Goal: Information Seeking & Learning: Learn about a topic

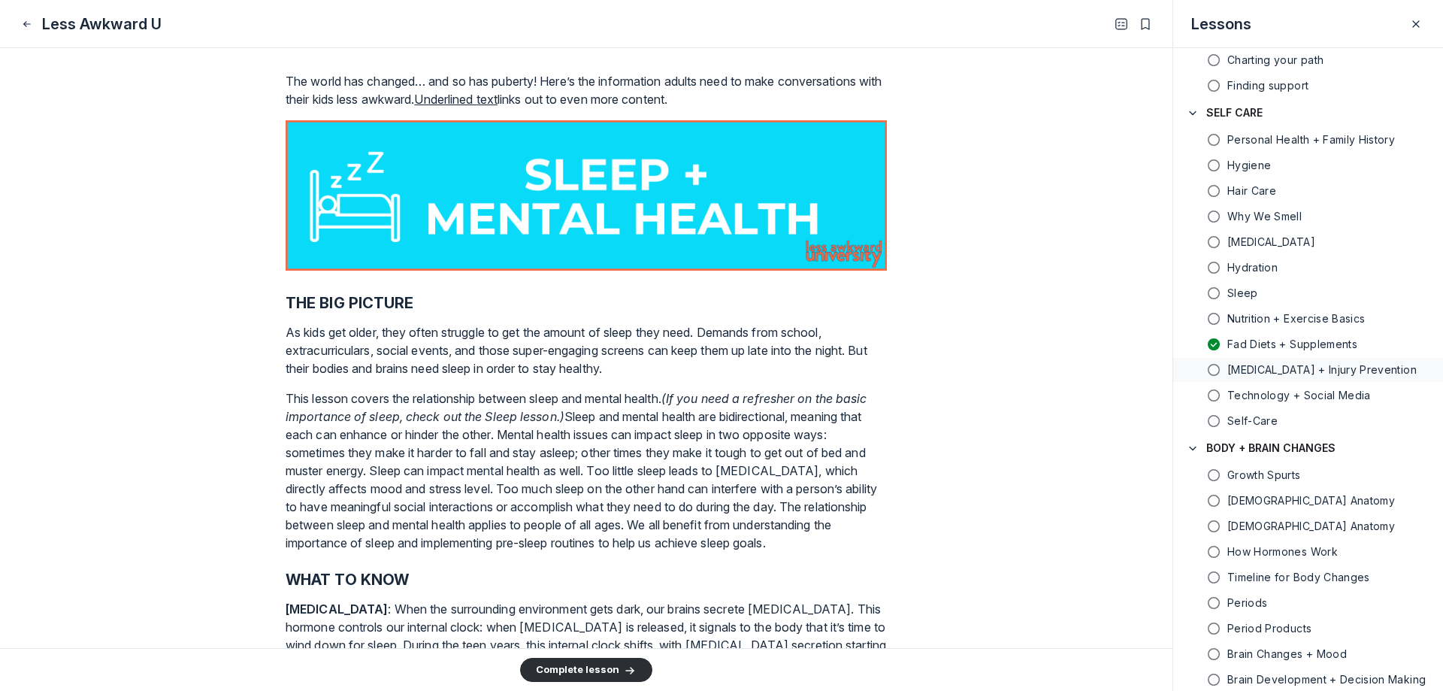
scroll to position [163, 0]
click at [1229, 113] on h4 "SELF CARE" at bounding box center [1234, 113] width 56 height 15
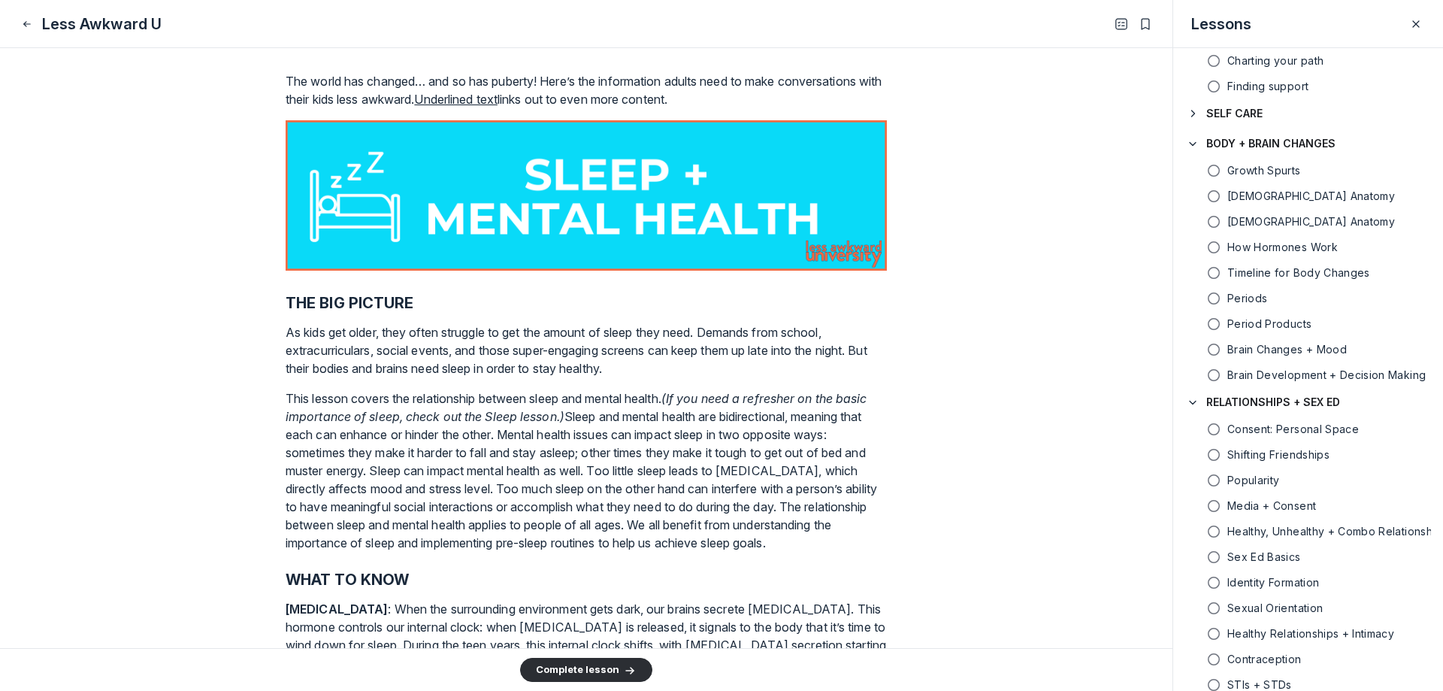
click at [1229, 113] on h4 "SELF CARE" at bounding box center [1234, 113] width 56 height 15
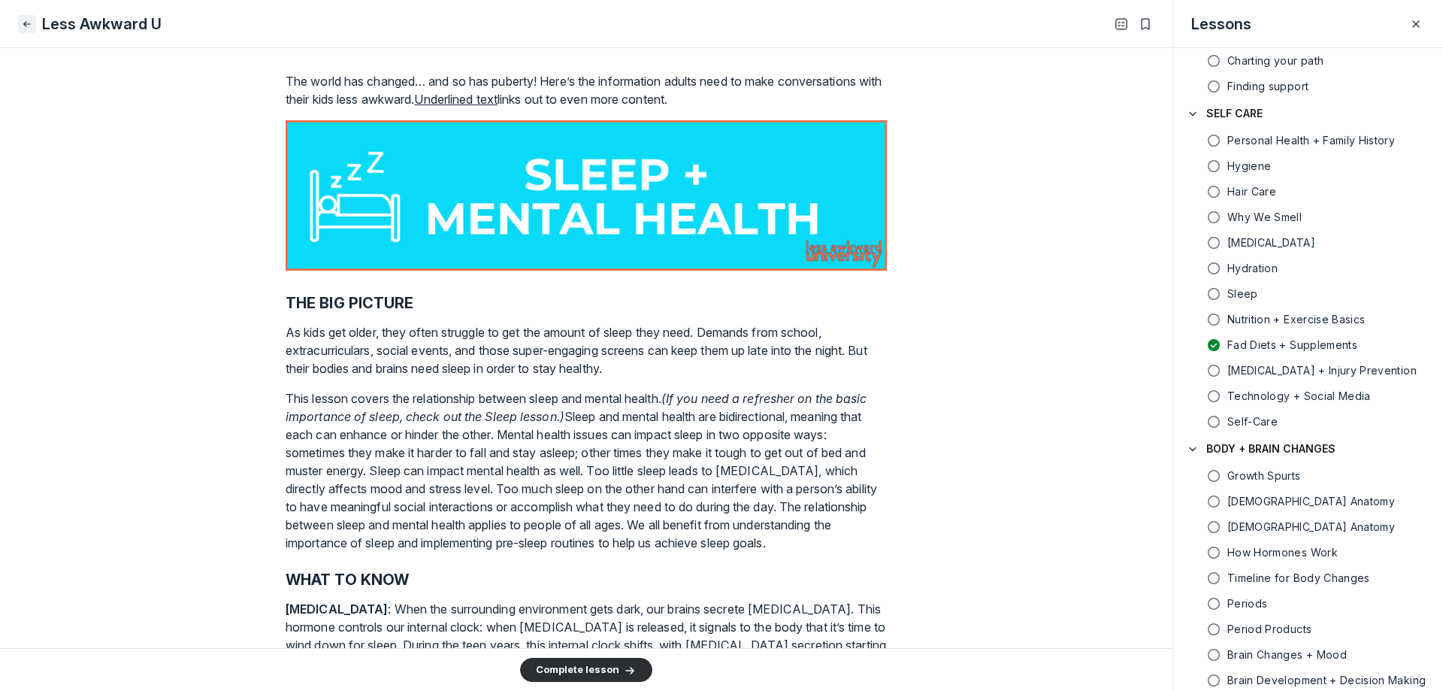
click at [28, 23] on use "Close" at bounding box center [27, 23] width 6 height 5
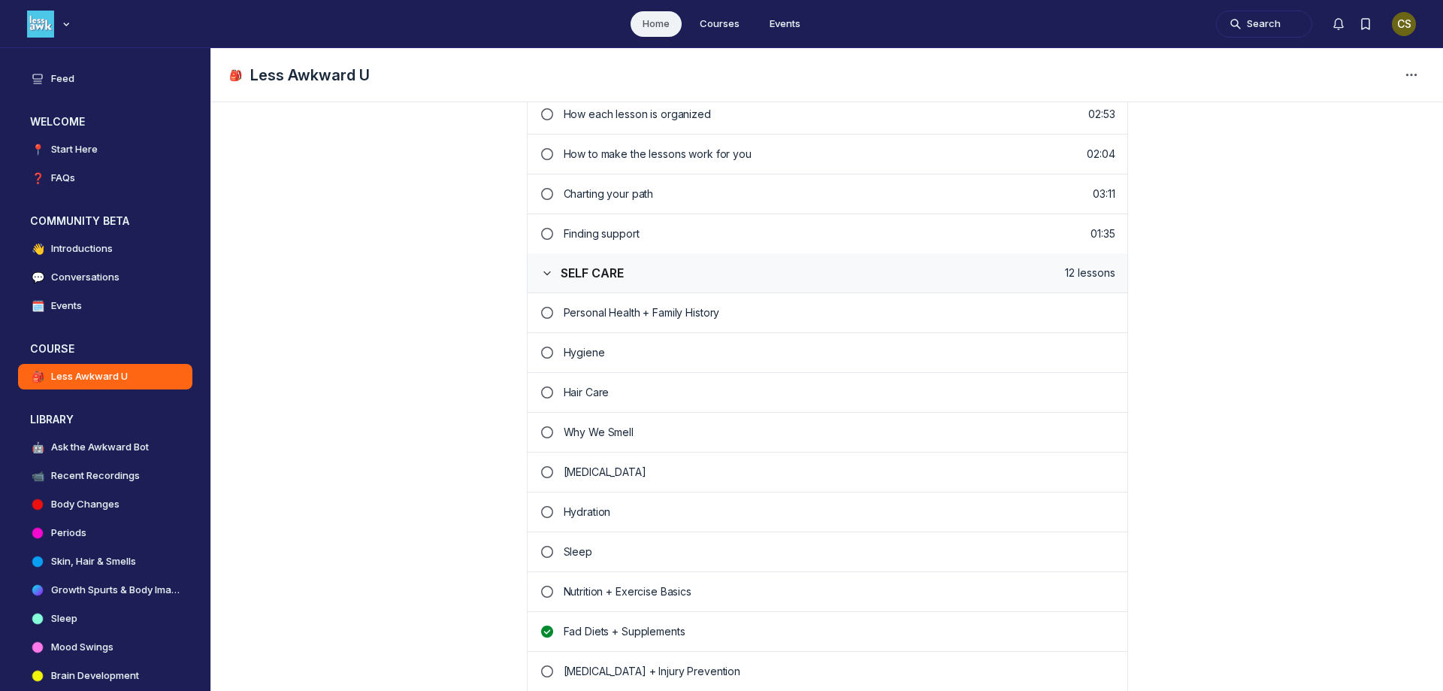
scroll to position [451, 0]
click at [576, 547] on p "Sleep" at bounding box center [840, 549] width 552 height 15
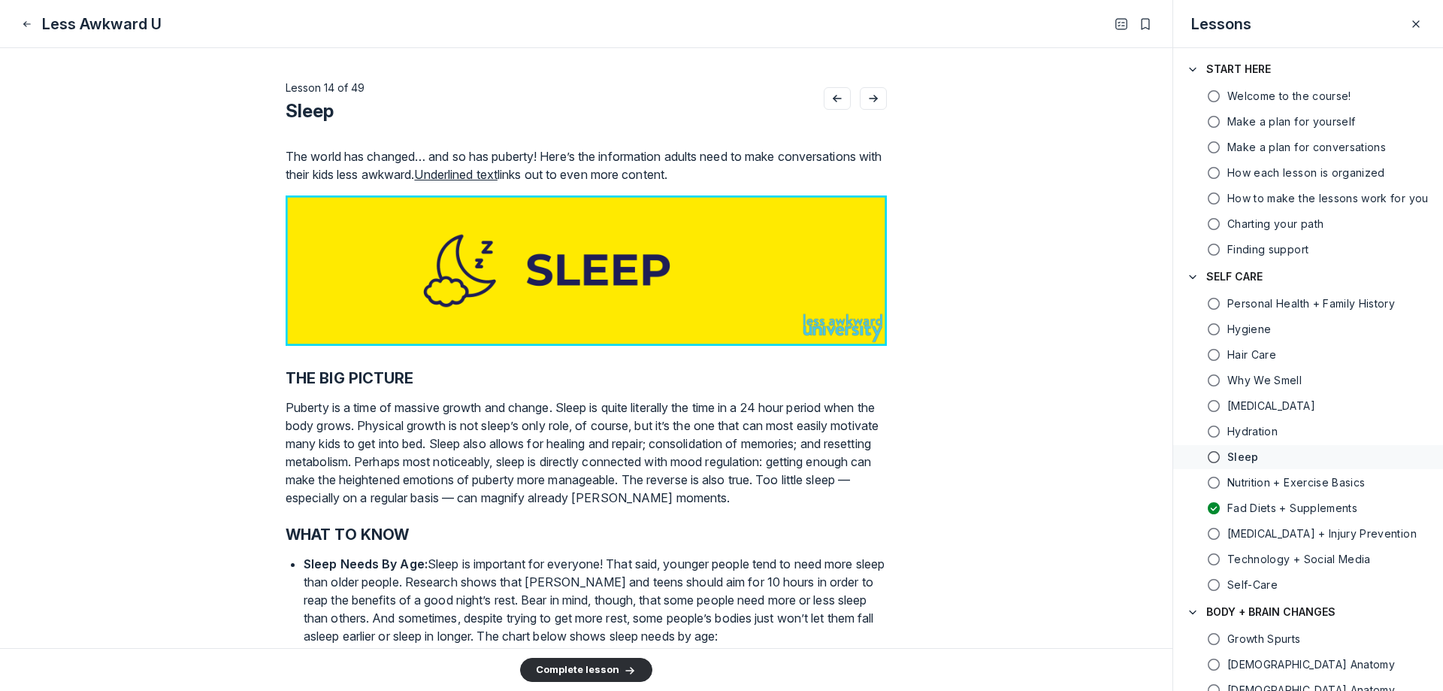
scroll to position [88, 0]
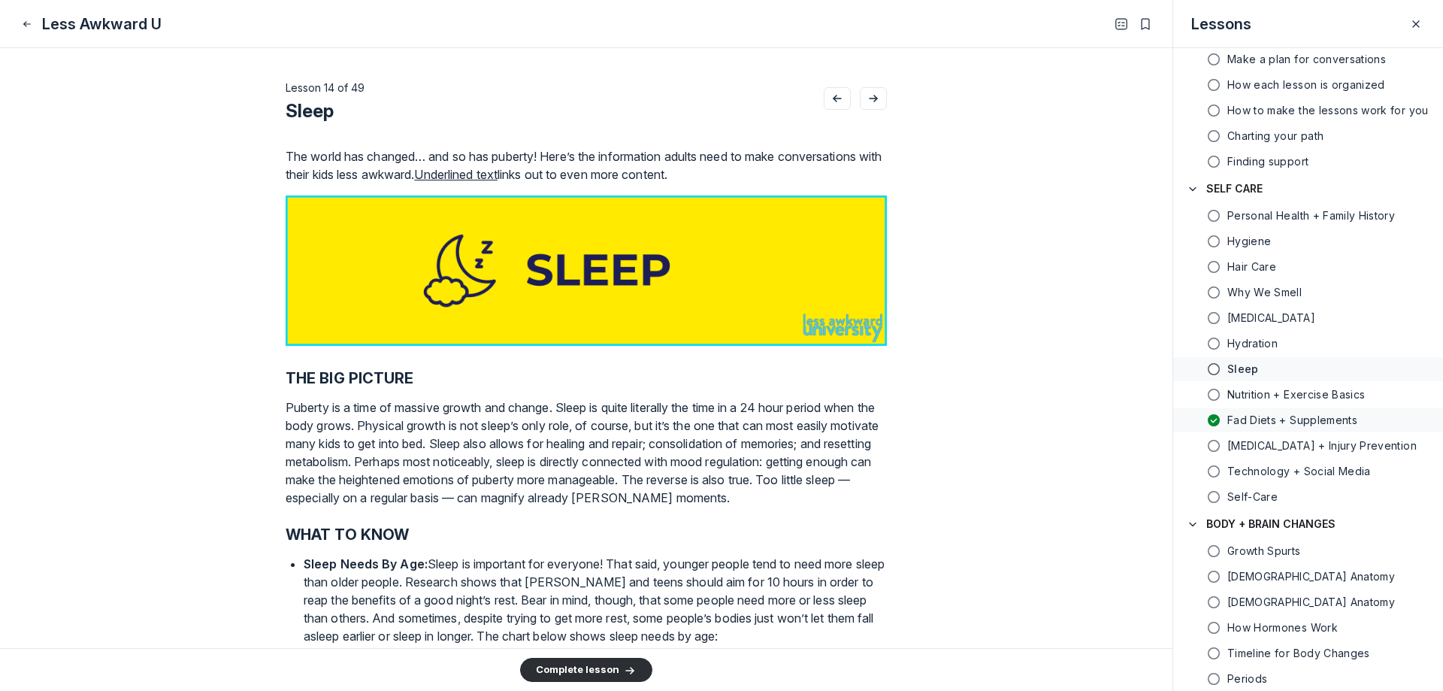
click at [1214, 416] on use at bounding box center [1214, 420] width 12 height 12
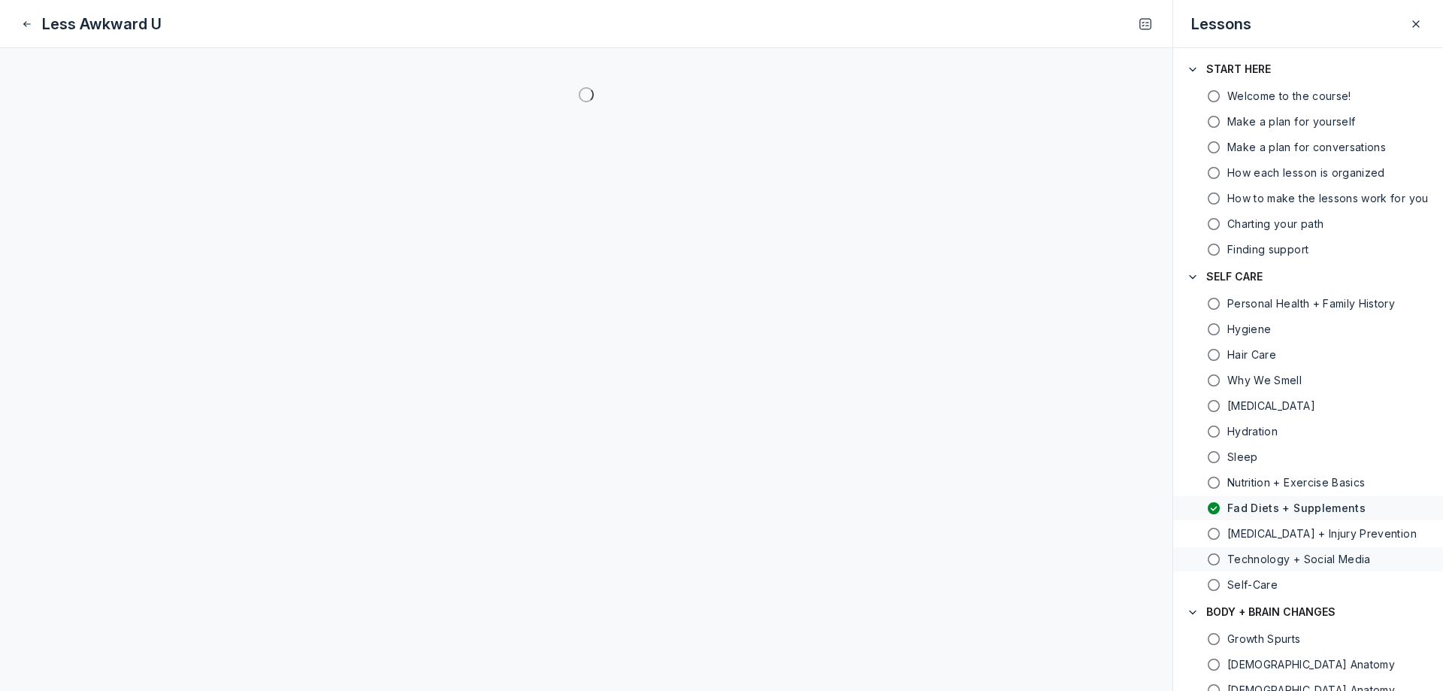
scroll to position [139, 0]
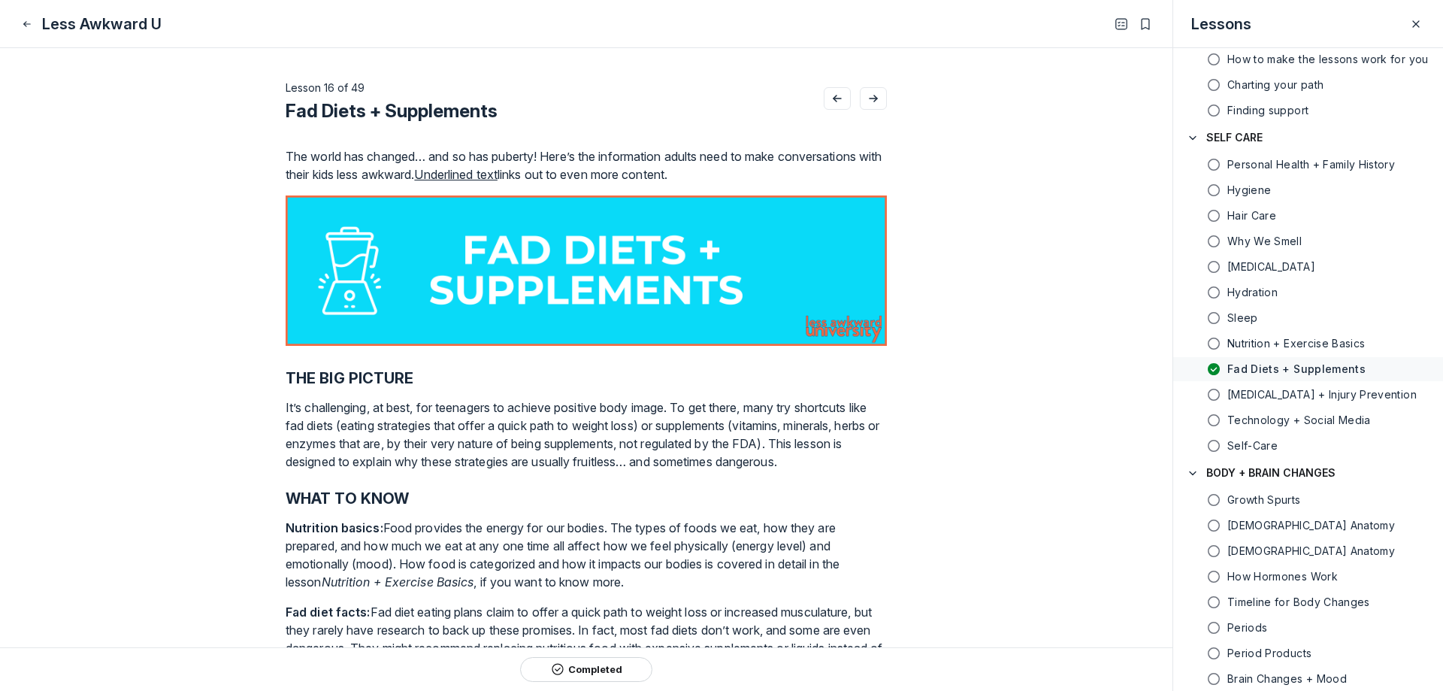
click at [1217, 370] on use at bounding box center [1214, 369] width 12 height 12
click at [1212, 370] on use at bounding box center [1214, 369] width 12 height 12
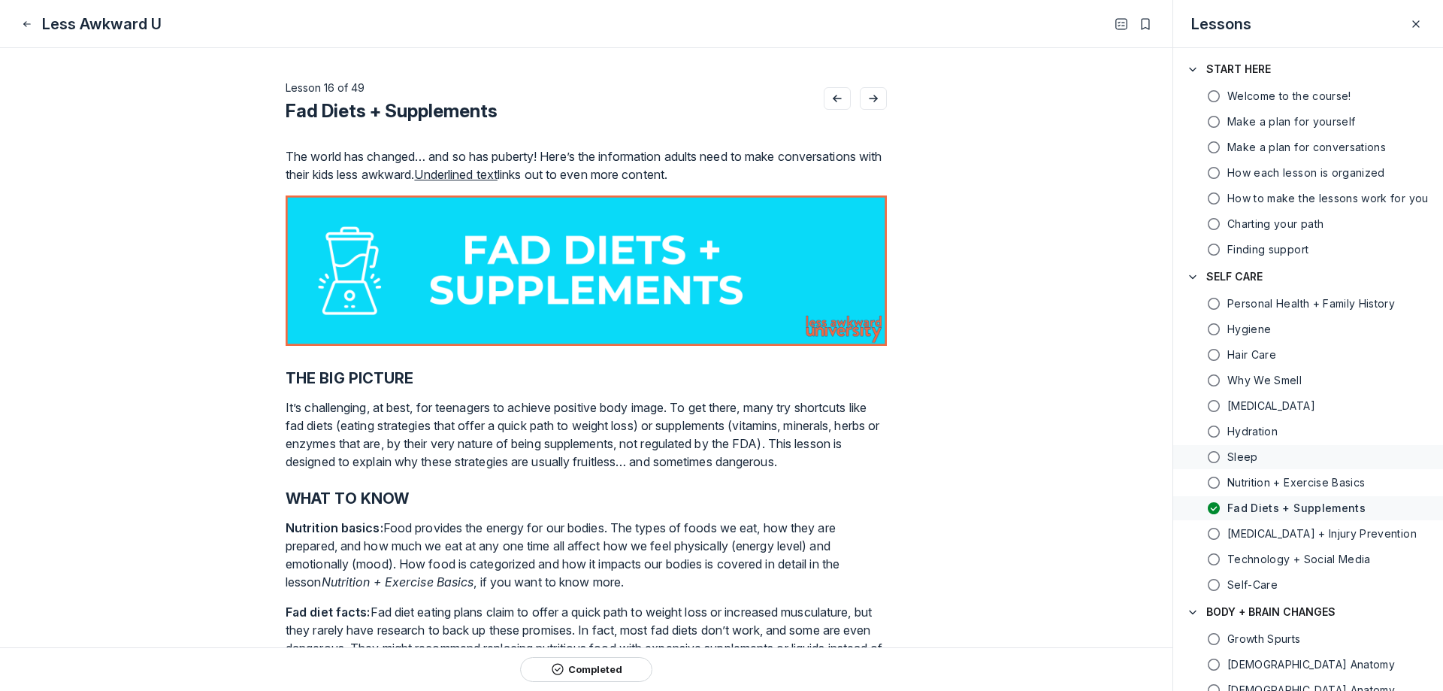
click at [1252, 458] on h5 "Sleep" at bounding box center [1242, 456] width 31 height 15
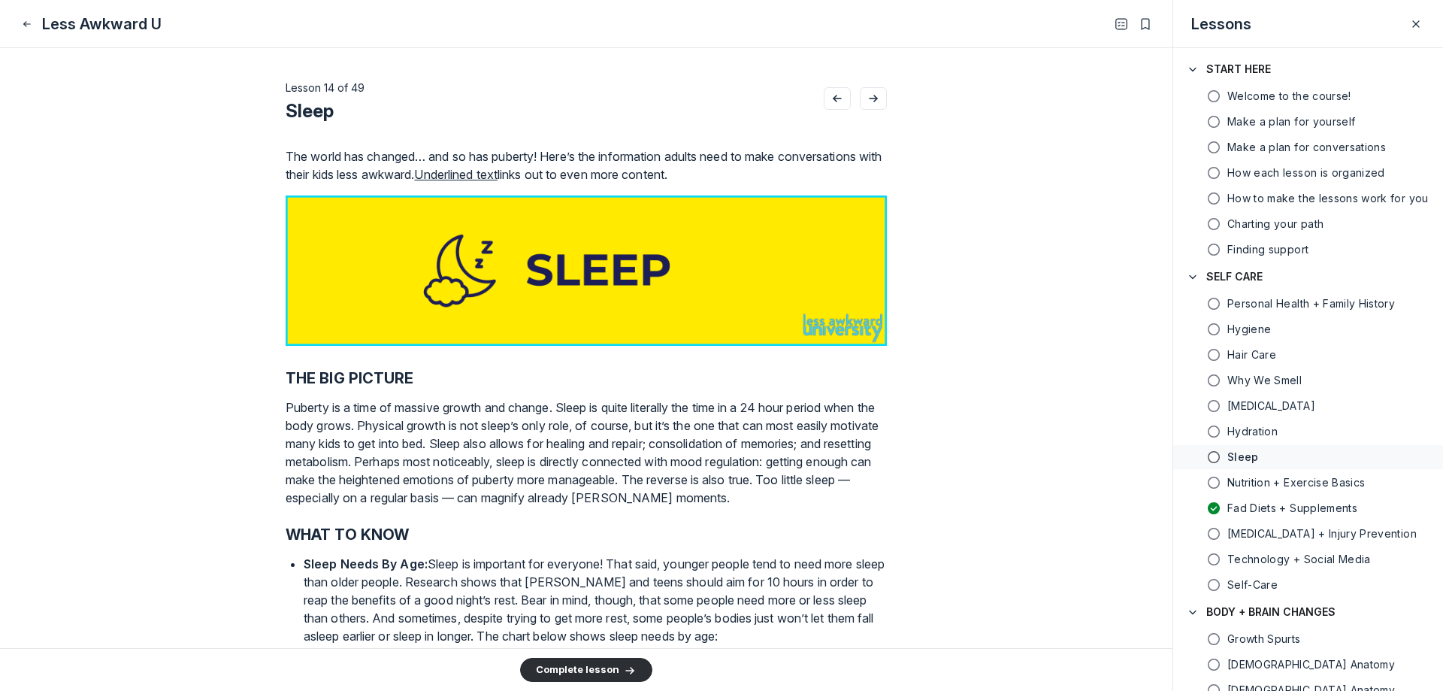
scroll to position [88, 0]
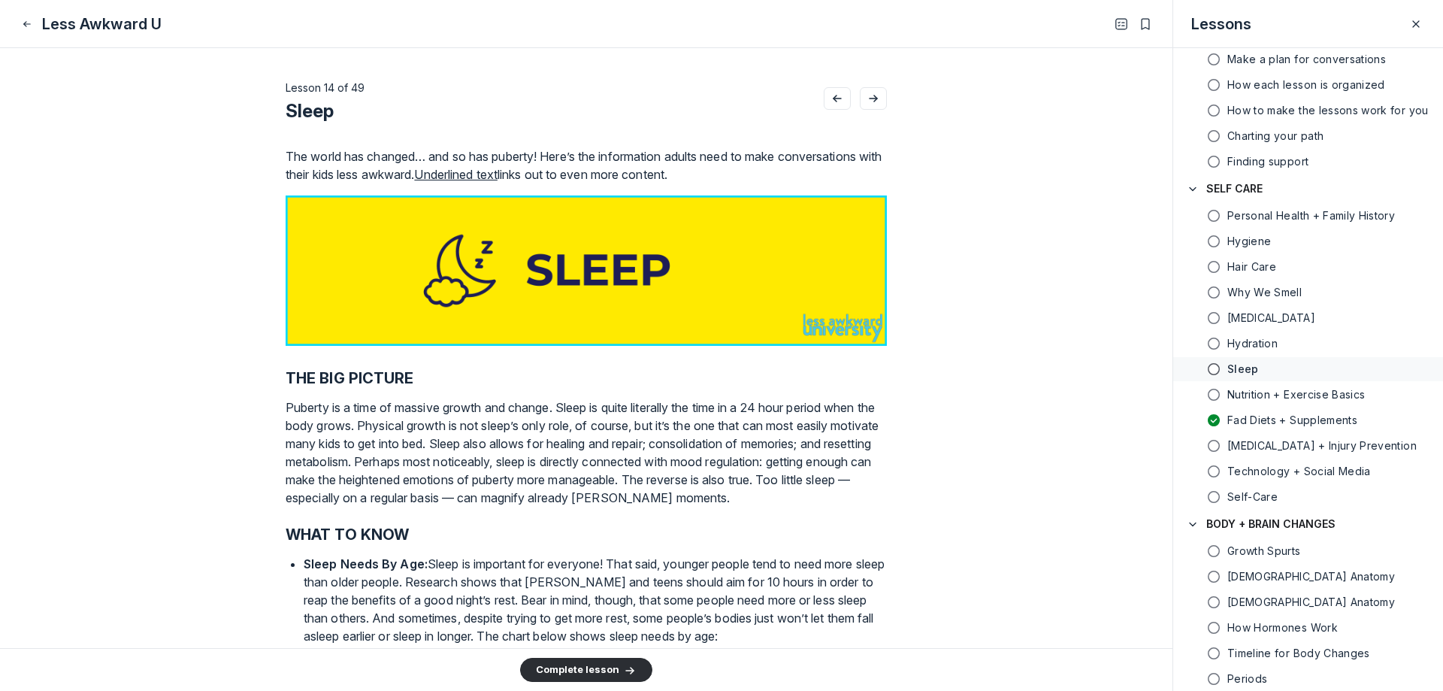
click at [497, 176] on u "Underlined text" at bounding box center [455, 174] width 83 height 15
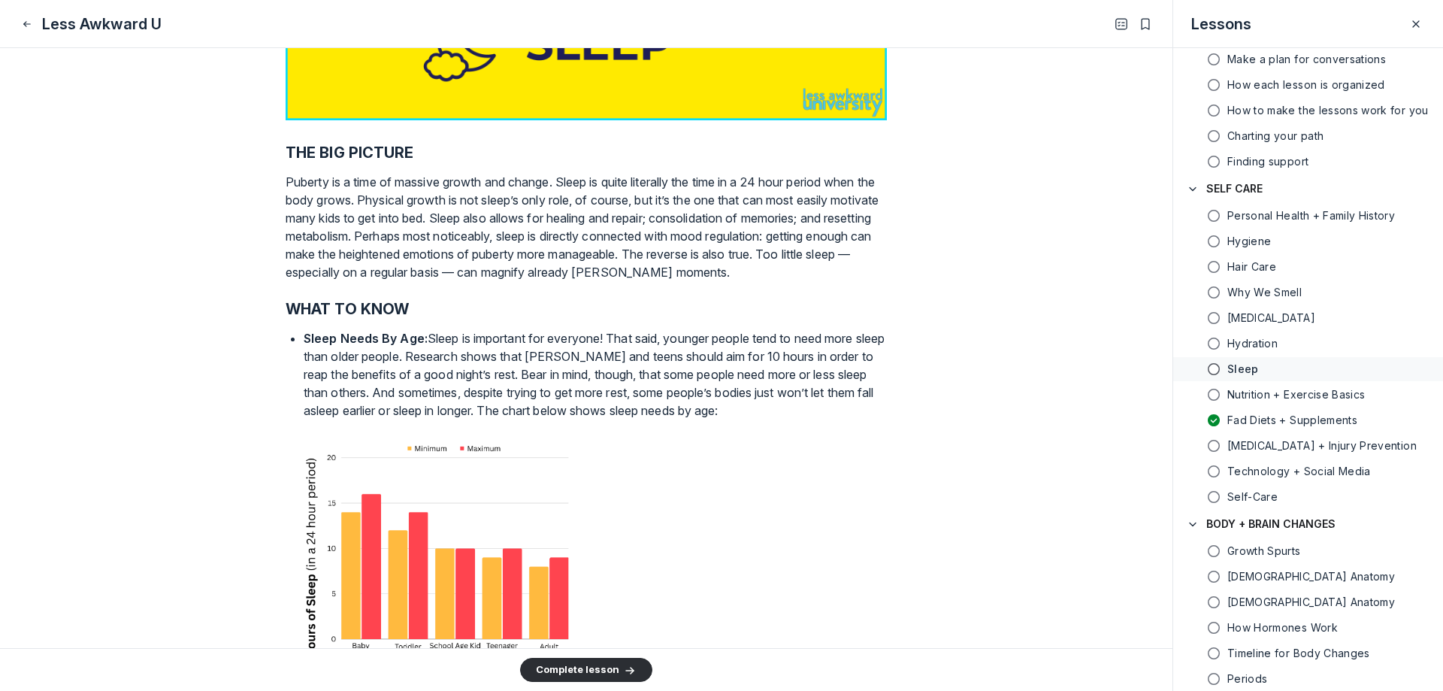
scroll to position [0, 0]
